Goal: Information Seeking & Learning: Find specific fact

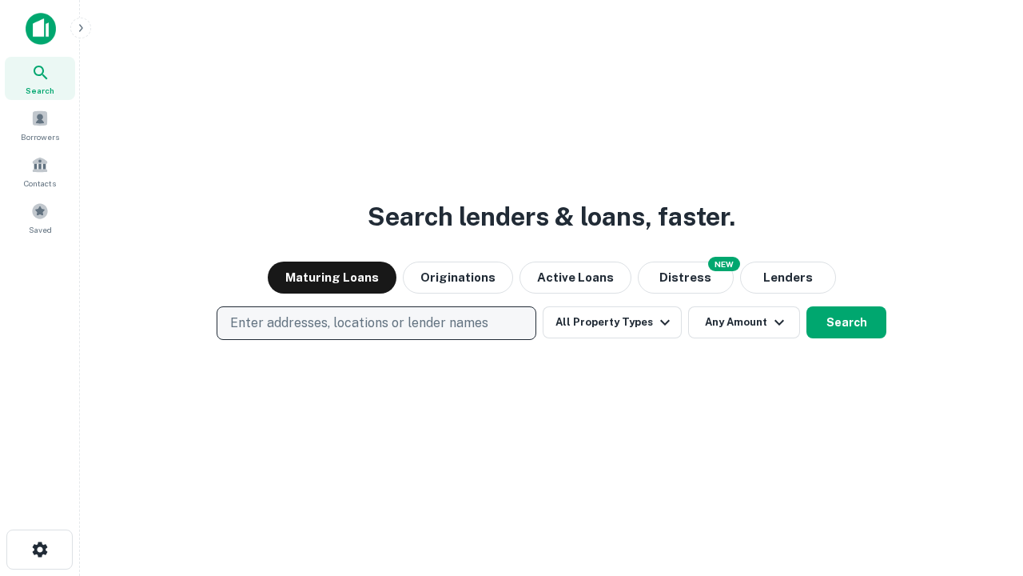
click at [376, 323] on p "Enter addresses, locations or lender names" at bounding box center [359, 322] width 258 height 19
type input "**********"
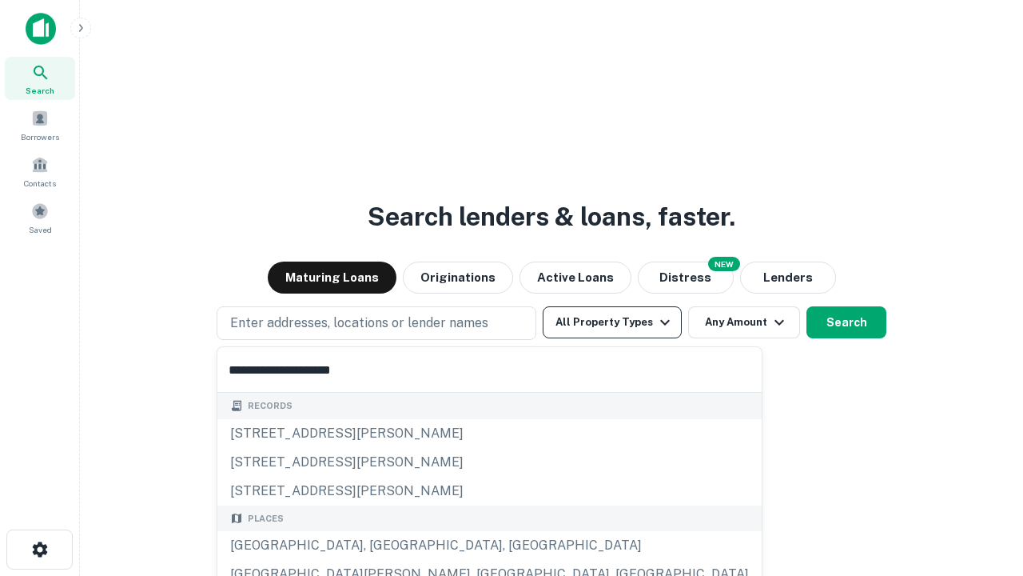
click at [382, 545] on div "Santa Monica, CA, USA" at bounding box center [489, 545] width 544 height 29
click at [612, 322] on button "All Property Types" at bounding box center [612, 322] width 139 height 32
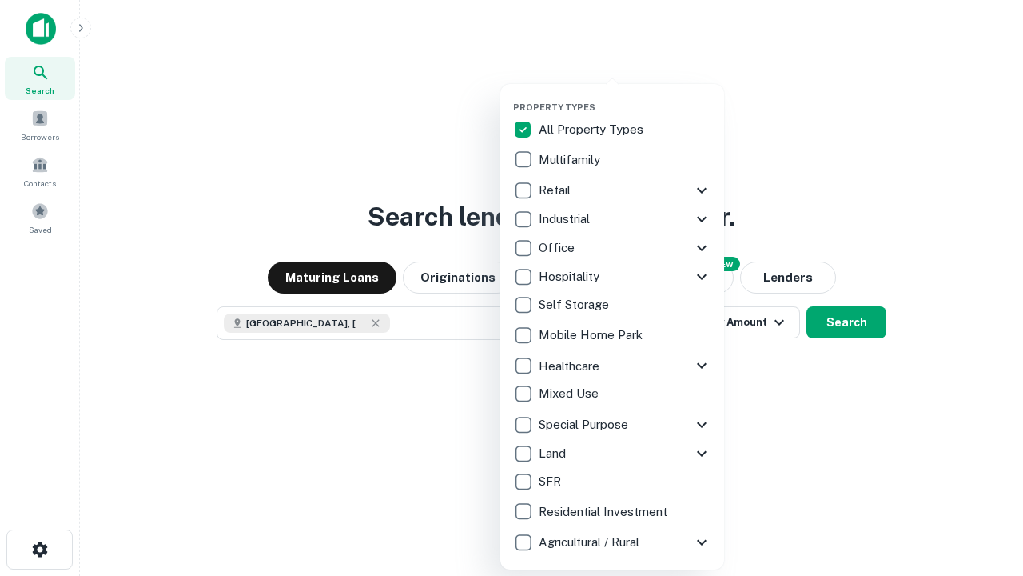
click at [625, 97] on button "button" at bounding box center [625, 97] width 224 height 1
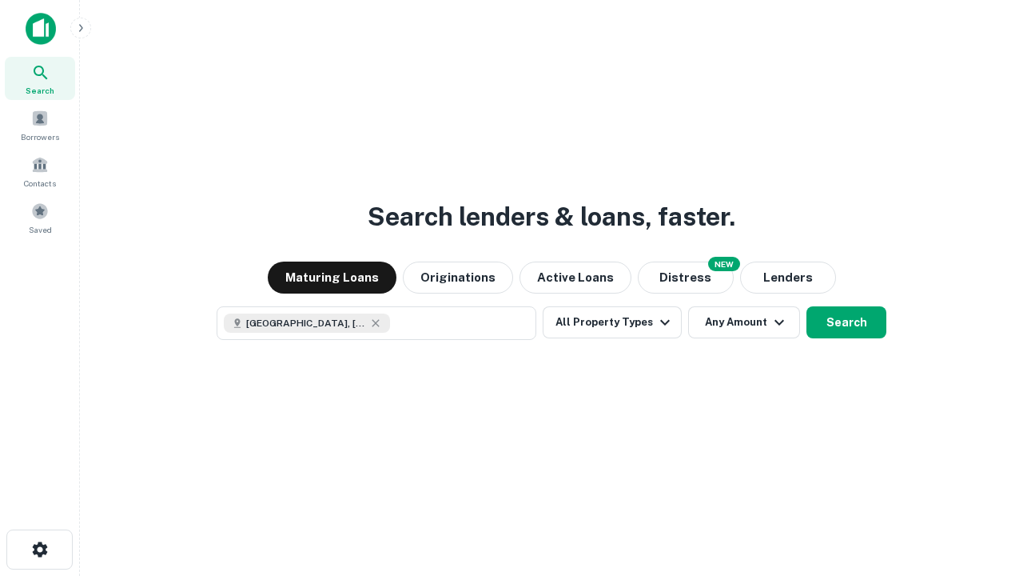
scroll to position [26, 0]
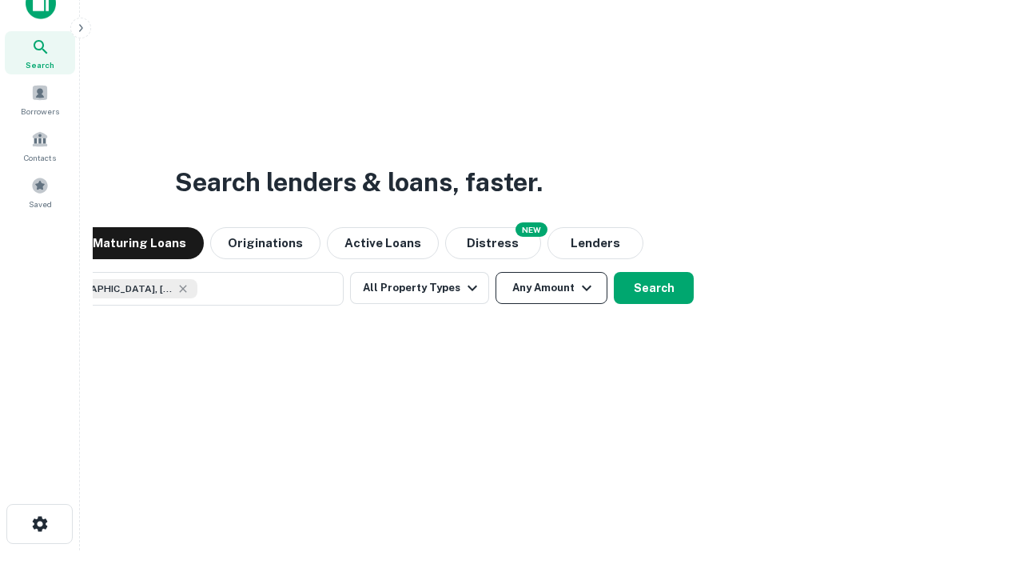
click at [496, 272] on button "Any Amount" at bounding box center [552, 288] width 112 height 32
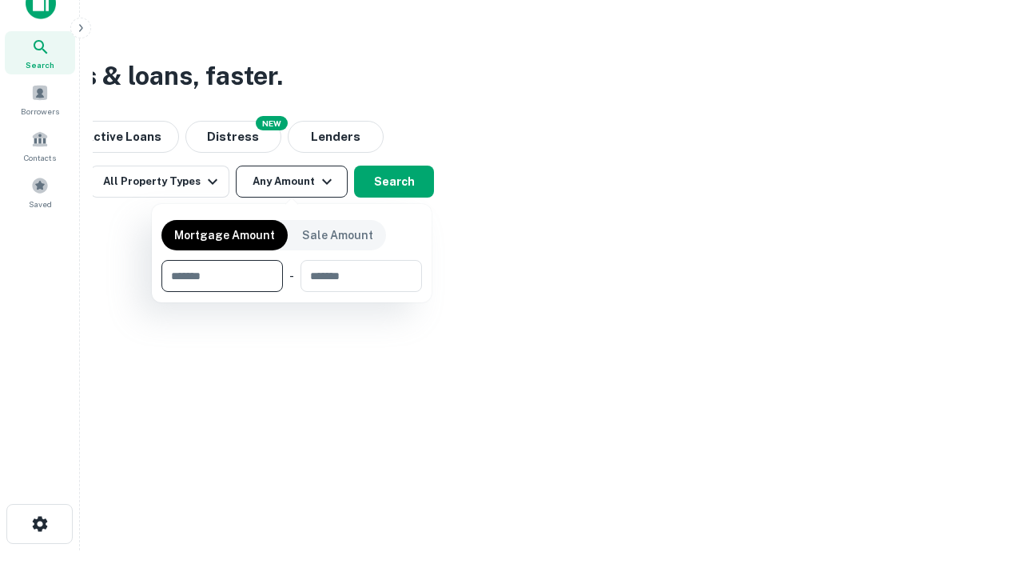
type input "*******"
click at [292, 292] on button "button" at bounding box center [291, 292] width 261 height 1
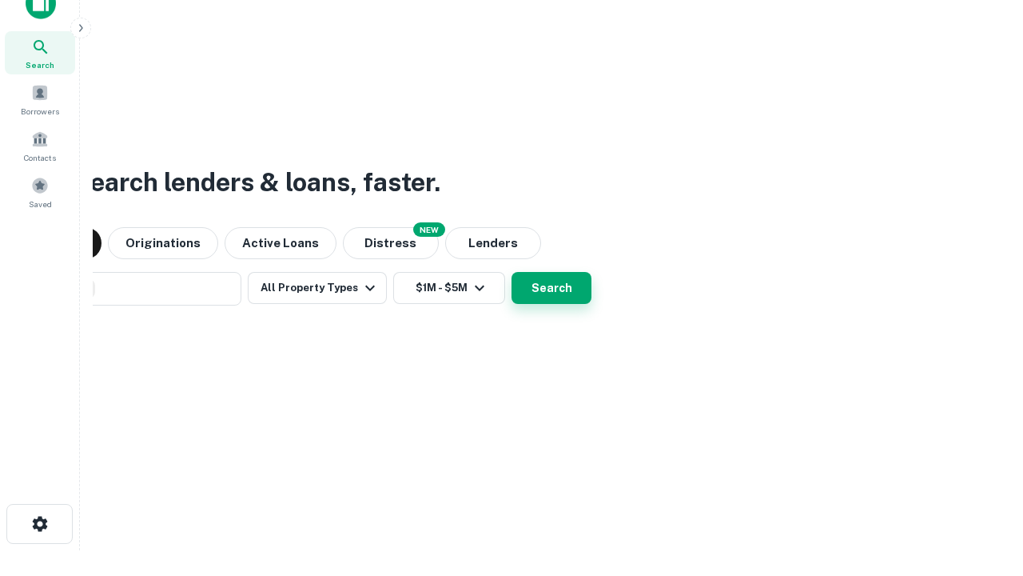
click at [512, 272] on button "Search" at bounding box center [552, 288] width 80 height 32
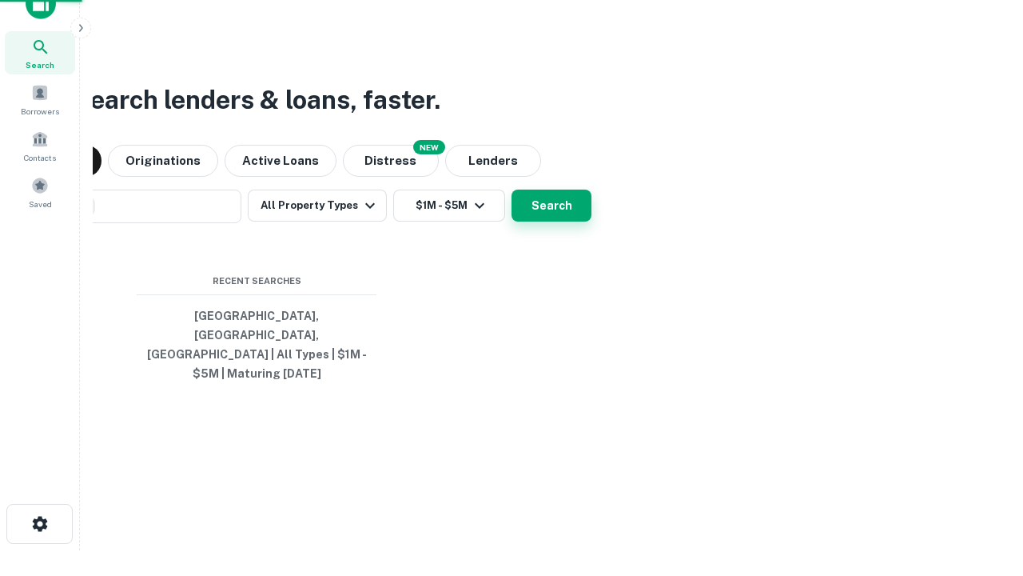
scroll to position [52, 452]
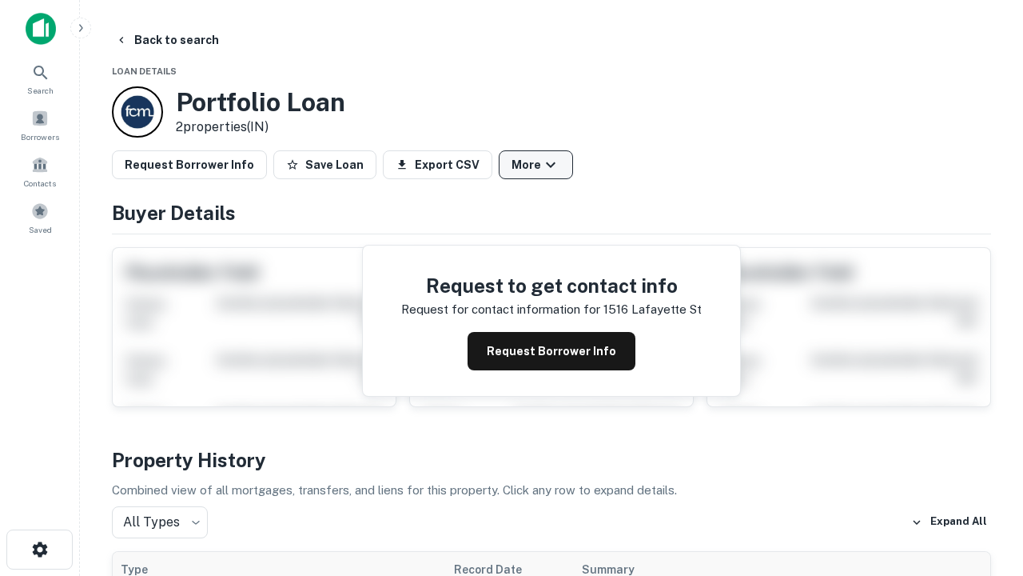
click at [536, 165] on button "More" at bounding box center [536, 164] width 74 height 29
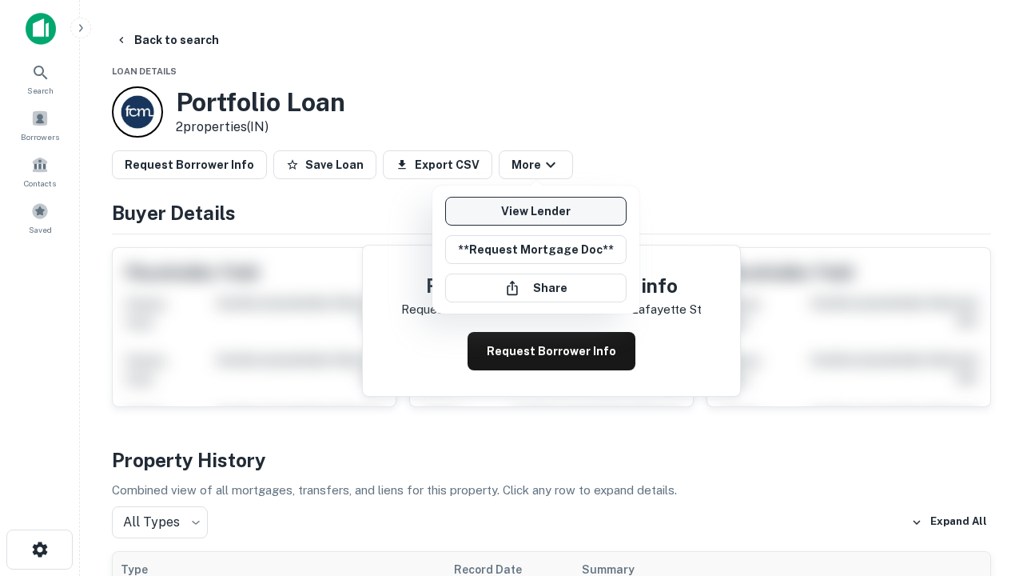
click at [536, 211] on link "View Lender" at bounding box center [535, 211] width 181 height 29
